Goal: Find specific page/section: Find specific page/section

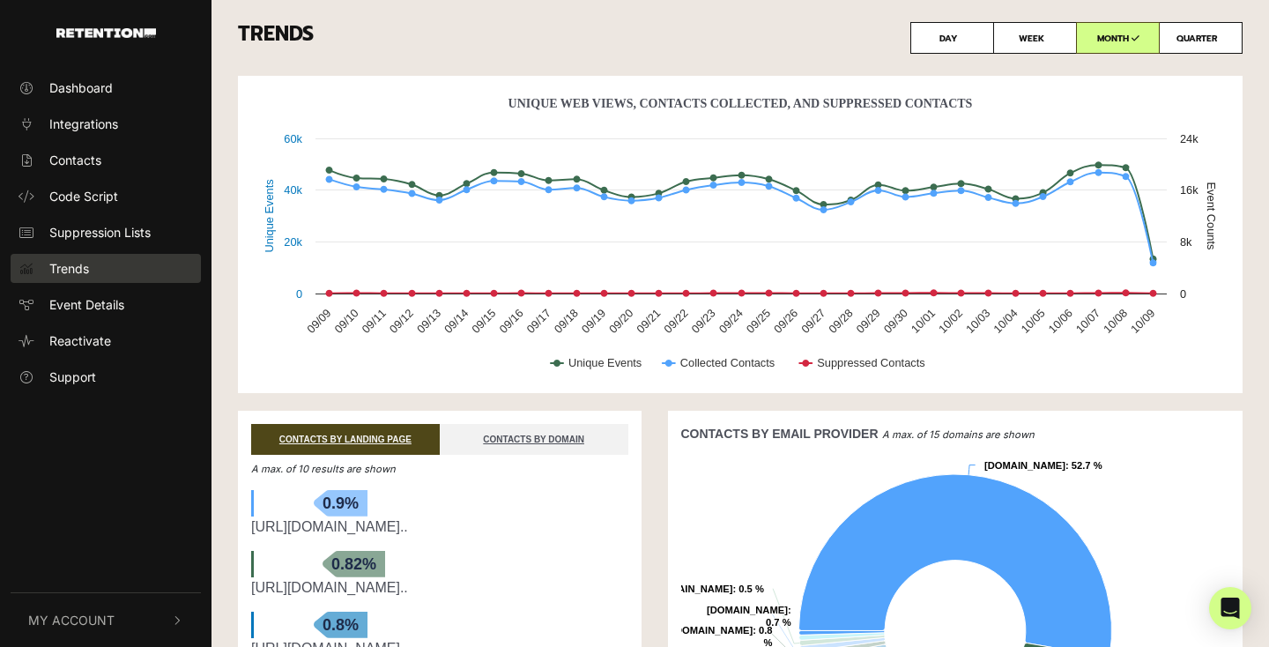
click at [79, 267] on span "Trends" at bounding box center [69, 268] width 40 height 19
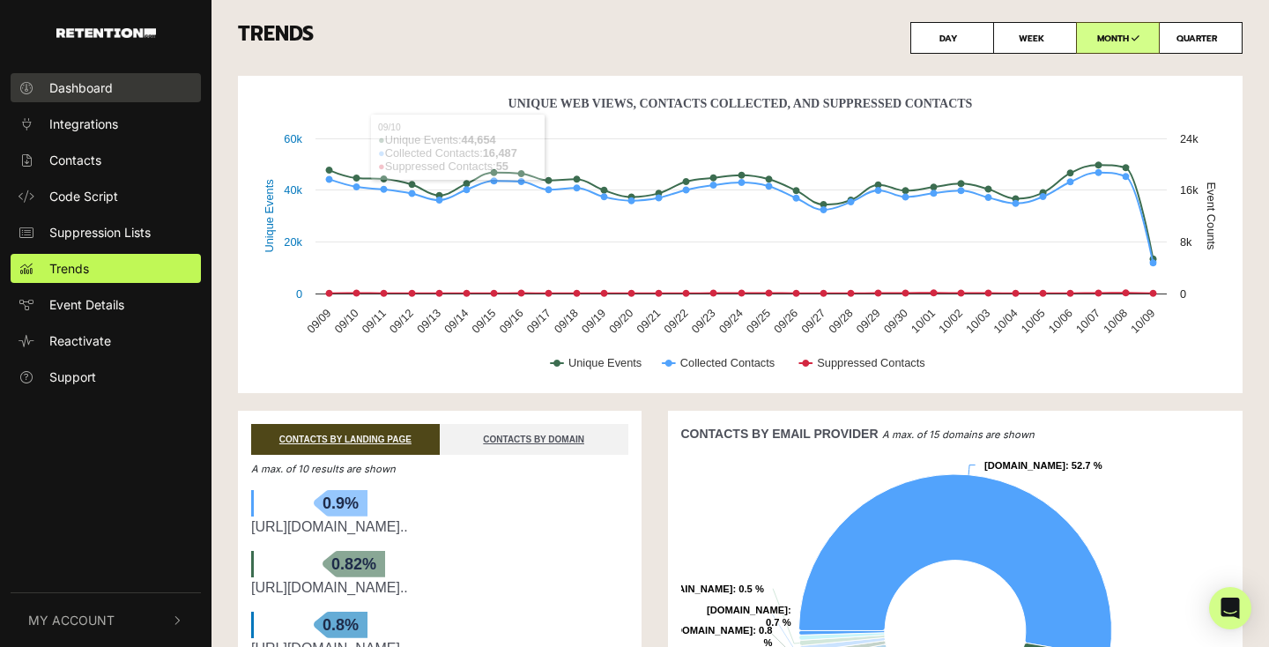
click at [85, 83] on span "Dashboard" at bounding box center [80, 87] width 63 height 19
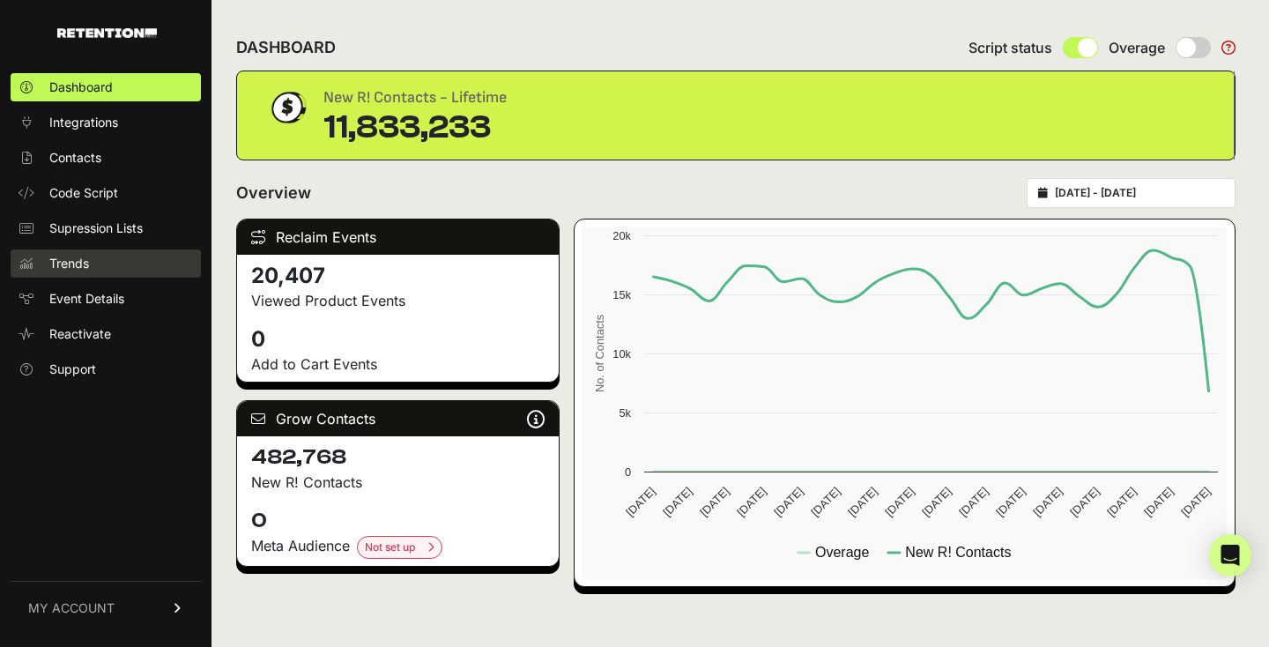
click at [78, 261] on span "Trends" at bounding box center [69, 264] width 40 height 18
